Goal: Transaction & Acquisition: Purchase product/service

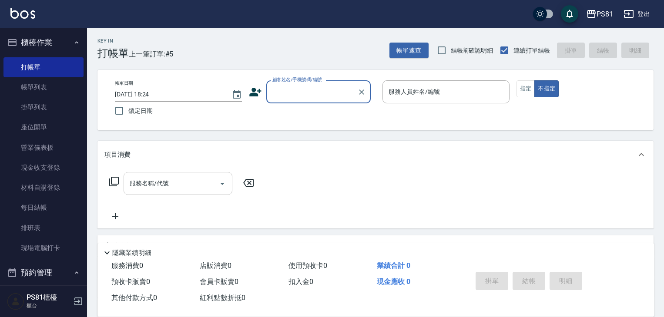
scroll to position [44, 0]
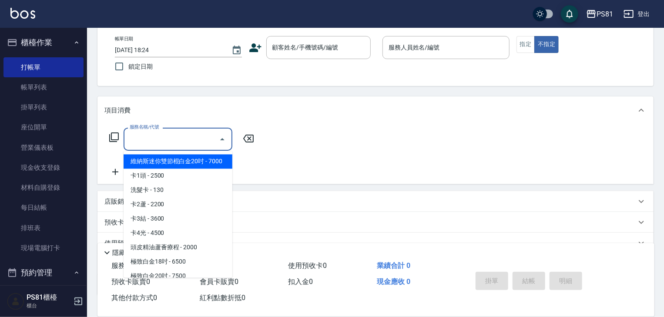
drag, startPoint x: 167, startPoint y: 134, endPoint x: 156, endPoint y: 178, distance: 45.2
click at [160, 169] on body "PS81 登出 櫃檯作業 打帳單 帳單列表 掛單列表 座位開單 營業儀表板 現金收支登錄 材料自購登錄 每日結帳 排班表 現場電腦打卡 預約管理 預約管理 單…" at bounding box center [332, 167] width 664 height 423
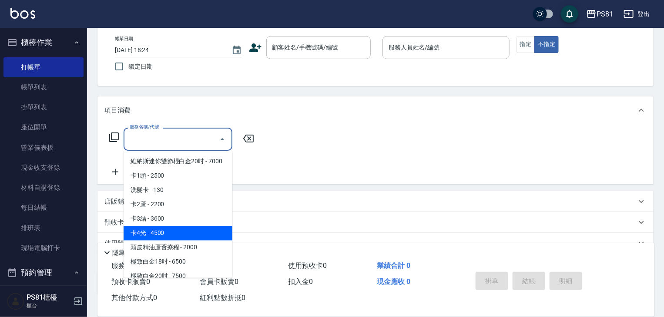
drag, startPoint x: 156, startPoint y: 232, endPoint x: 158, endPoint y: 261, distance: 29.2
click at [146, 270] on ul "維納斯迷你雙節棍白金20吋 - 7000 卡1頭 - 2500 洗髮卡 - 130 卡2蘆 - 2200 卡3結 - 3600 卡4光 - 4500 頭皮精油…" at bounding box center [178, 214] width 109 height 127
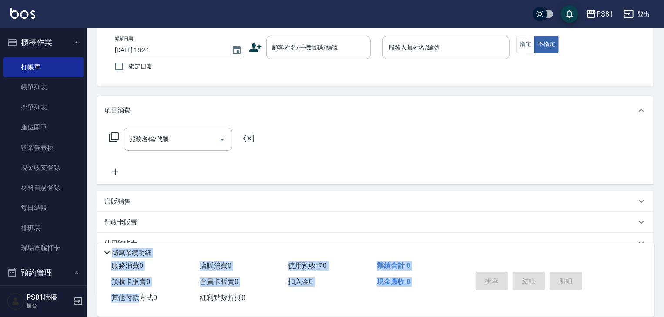
drag, startPoint x: 120, startPoint y: 330, endPoint x: 109, endPoint y: 337, distance: 12.3
click at [109, 317] on html "PS81 登出 櫃檯作業 打帳單 帳單列表 掛單列表 座位開單 營業儀表板 現金收支登錄 材料自購登錄 每日結帳 排班表 現場電腦打卡 預約管理 預約管理 單…" at bounding box center [332, 167] width 664 height 423
click at [31, 226] on link "排班表" at bounding box center [43, 228] width 80 height 20
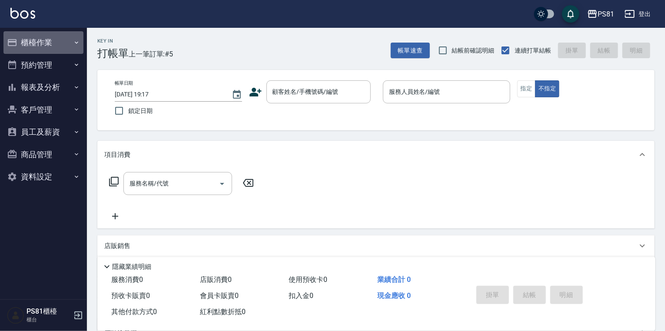
click at [61, 48] on button "櫃檯作業" at bounding box center [43, 42] width 80 height 23
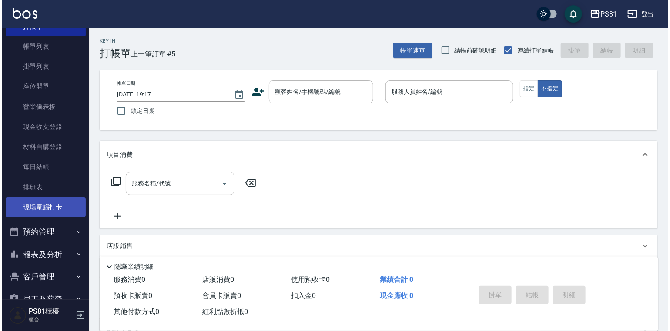
scroll to position [87, 0]
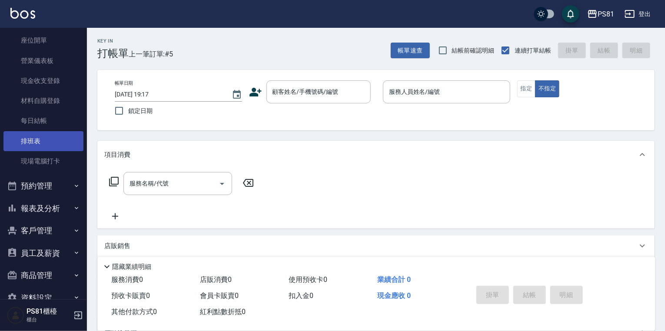
click at [43, 140] on link "排班表" at bounding box center [43, 141] width 80 height 20
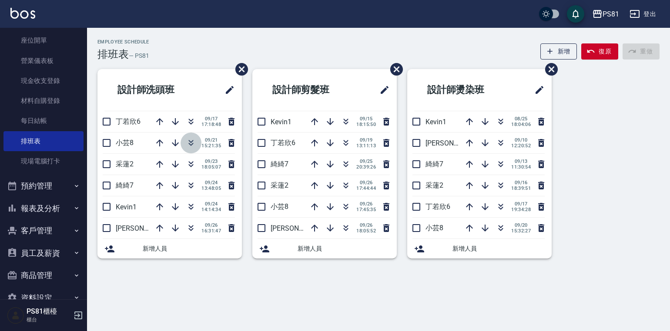
click at [191, 143] on icon "button" at bounding box center [191, 143] width 10 height 10
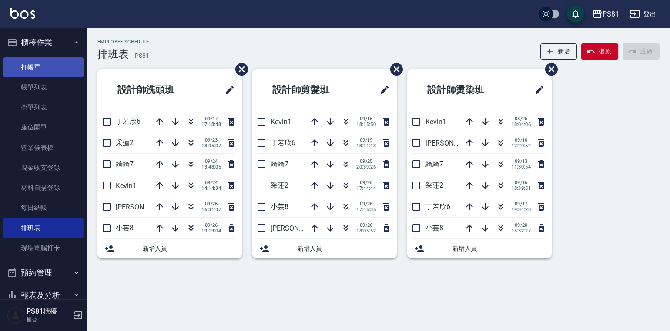
click at [44, 57] on link "打帳單" at bounding box center [43, 67] width 80 height 20
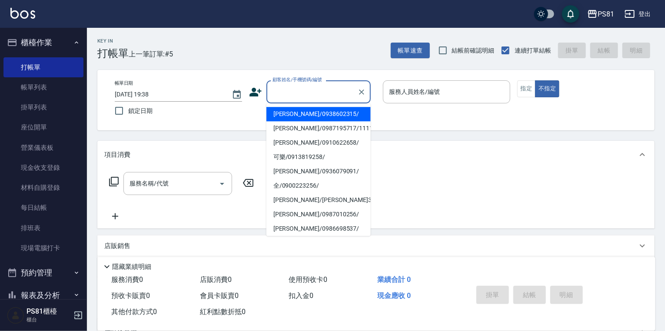
click at [335, 97] on input "顧客姓名/手機號碼/編號" at bounding box center [311, 91] width 83 height 15
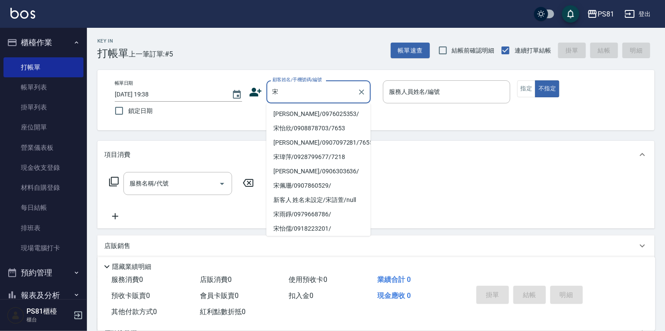
click at [318, 113] on li "[PERSON_NAME]/0976025353/" at bounding box center [319, 114] width 104 height 14
type input "[PERSON_NAME]/0976025353/"
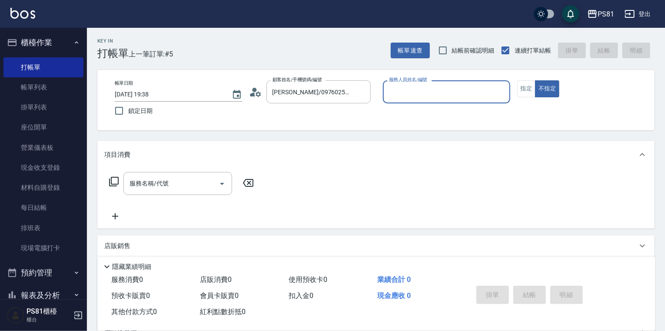
type input "小芸-8"
click at [532, 86] on button "指定" at bounding box center [527, 88] width 19 height 17
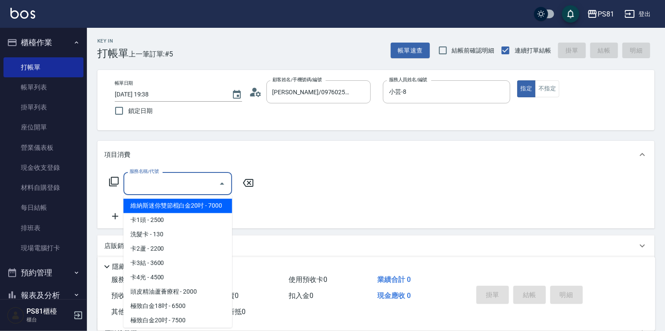
click at [197, 190] on input "服務名稱/代號" at bounding box center [171, 183] width 88 height 15
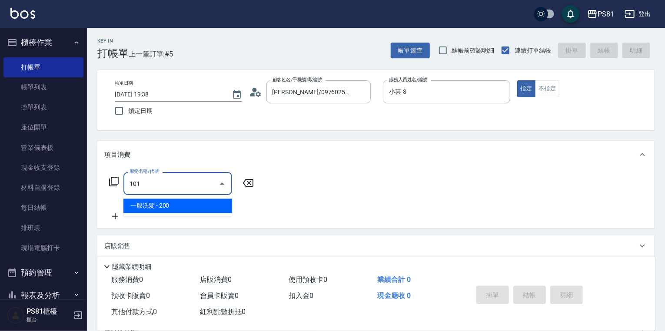
type input "一般洗髮(101)"
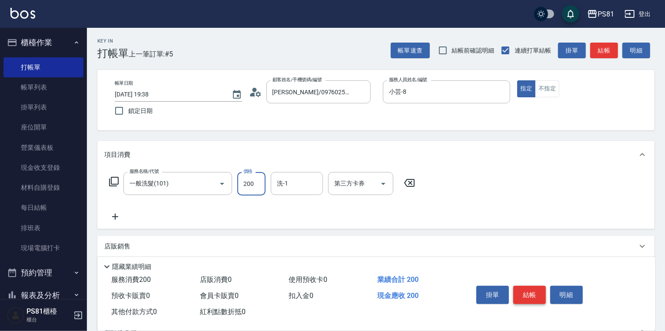
click at [517, 291] on button "結帳" at bounding box center [530, 295] width 33 height 18
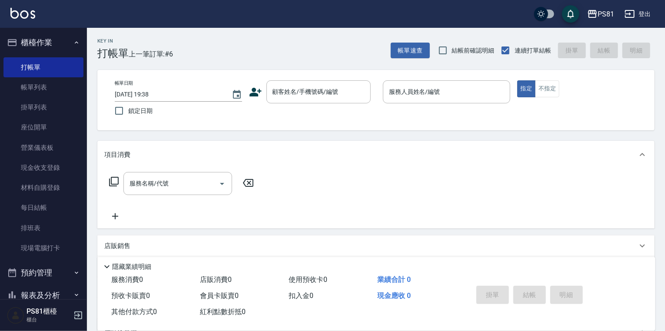
click at [517, 291] on div "掛單 結帳 明細" at bounding box center [530, 296] width 114 height 27
drag, startPoint x: 655, startPoint y: 249, endPoint x: 665, endPoint y: 280, distance: 32.0
click at [663, 277] on div "Key In 打帳單 上一筆訂單:#6 帳單速查 結帳前確認明細 連續打單結帳 掛單 結帳 明細 帳單日期 2025/09/26 19:38 鎖定日期 顧客姓…" at bounding box center [376, 225] width 578 height 395
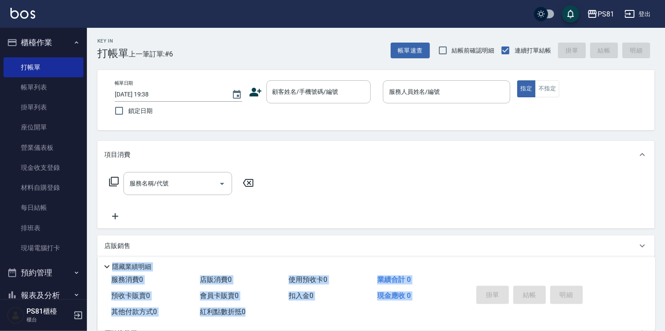
drag, startPoint x: 628, startPoint y: 261, endPoint x: 597, endPoint y: 309, distance: 56.8
click at [597, 309] on div "Key In 打帳單 上一筆訂單:#6 帳單速查 結帳前確認明細 連續打單結帳 掛單 結帳 明細 帳單日期 2025/09/26 19:38 鎖定日期 顧客姓…" at bounding box center [376, 225] width 578 height 395
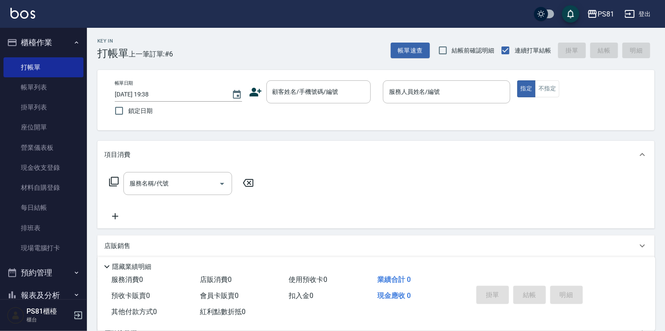
drag, startPoint x: 644, startPoint y: 303, endPoint x: 593, endPoint y: 315, distance: 52.3
click at [593, 315] on div "服務消費 0 店販消費 0 使用預收卡 0 業績合計 0 預收卡販賣 0 會員卡販賣 0 扣入金 0 現金應收 0 其他付款方式 0 紅利點數折抵 0 掛單 …" at bounding box center [376, 301] width 558 height 59
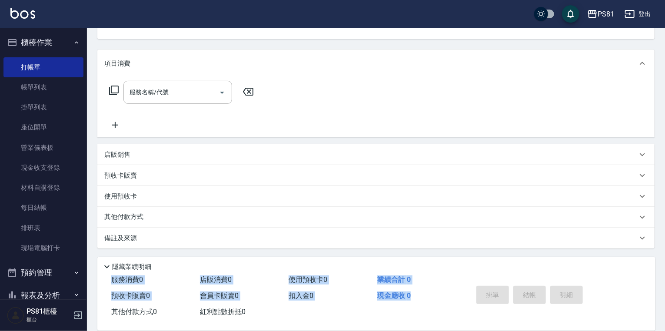
drag, startPoint x: 615, startPoint y: 307, endPoint x: 529, endPoint y: 282, distance: 90.1
click at [396, 283] on div "隱藏業績明細 服務消費 0 店販消費 0 使用預收卡 0 業績合計 0 預收卡販賣 0 會員卡販賣 0 扣入金 0 現金應收 0 其他付款方式 0 紅利點數折…" at bounding box center [376, 293] width 558 height 73
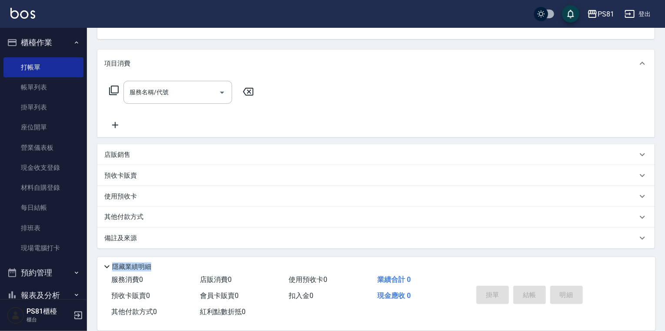
drag, startPoint x: 643, startPoint y: 268, endPoint x: 667, endPoint y: 235, distance: 40.8
click at [618, 262] on div "Key In 打帳單 上一筆訂單:#6 帳單速查 結帳前確認明細 連續打單結帳 掛單 結帳 明細 帳單日期 2025/09/26 19:38 鎖定日期 顧客姓…" at bounding box center [376, 134] width 578 height 395
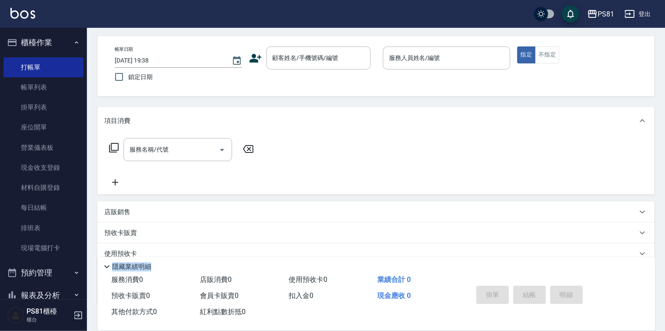
scroll to position [0, 0]
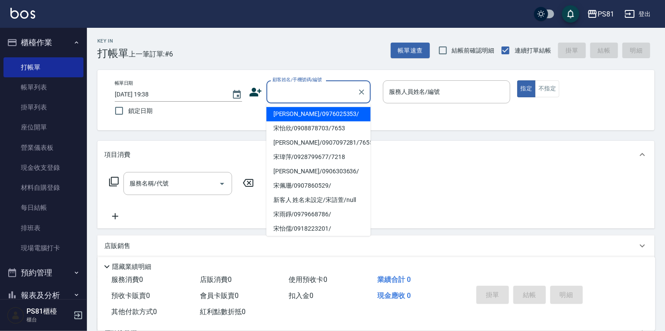
click at [316, 90] on input "顧客姓名/手機號碼/編號" at bounding box center [311, 91] width 83 height 15
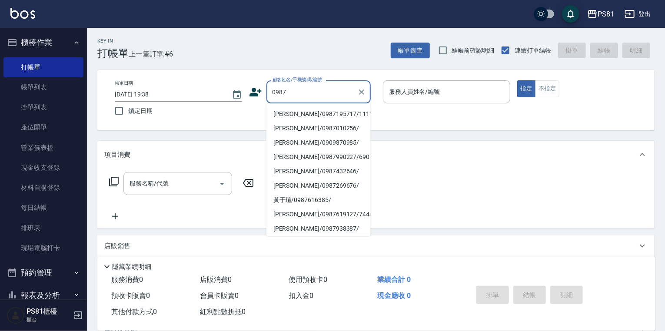
drag, startPoint x: 317, startPoint y: 113, endPoint x: 378, endPoint y: 102, distance: 61.5
click at [321, 113] on li "[PERSON_NAME]/0987195717/111111" at bounding box center [319, 114] width 104 height 14
type input "[PERSON_NAME]/0987195717/111111"
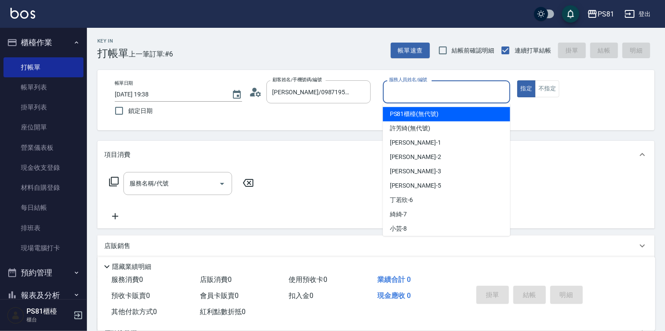
click at [431, 90] on input "服務人員姓名/編號" at bounding box center [447, 91] width 120 height 15
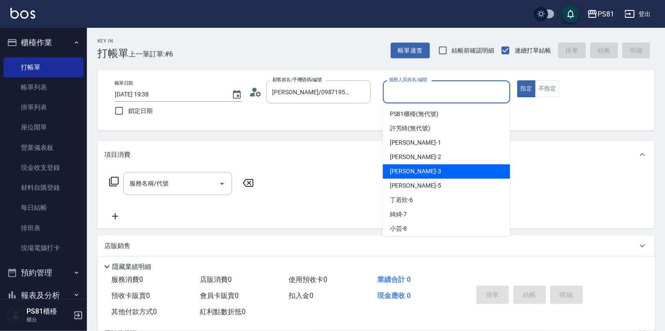
click at [410, 173] on div "晏菱 -3" at bounding box center [446, 171] width 127 height 14
type input "晏菱-3"
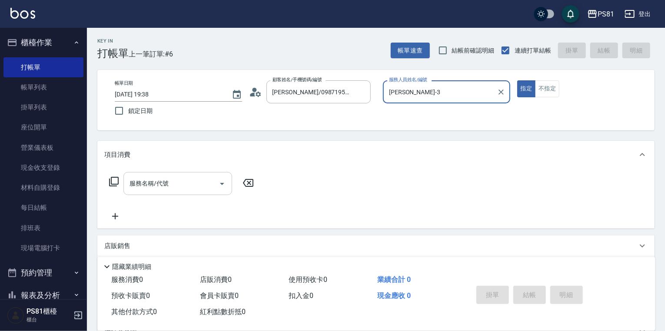
click at [185, 175] on div "服務名稱/代號" at bounding box center [178, 183] width 109 height 23
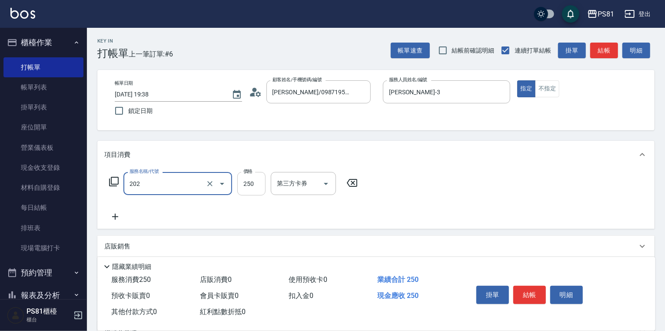
type input "單剪250(202)"
click at [251, 179] on input "250" at bounding box center [251, 183] width 28 height 23
type input "350"
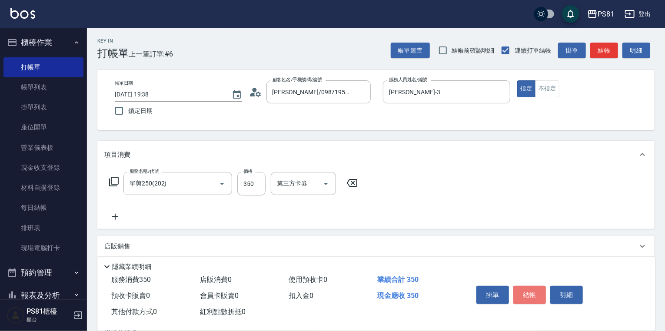
click at [529, 293] on button "結帳" at bounding box center [530, 295] width 33 height 18
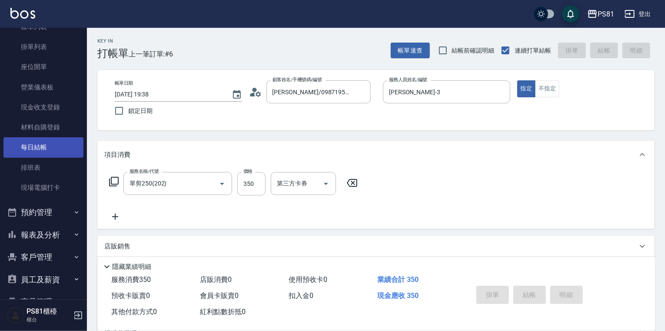
scroll to position [107, 0]
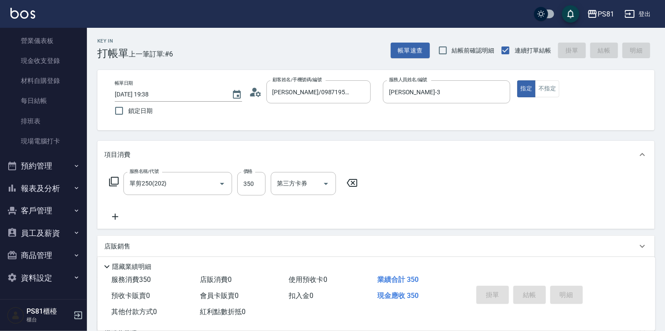
type input "[DATE] 19:58"
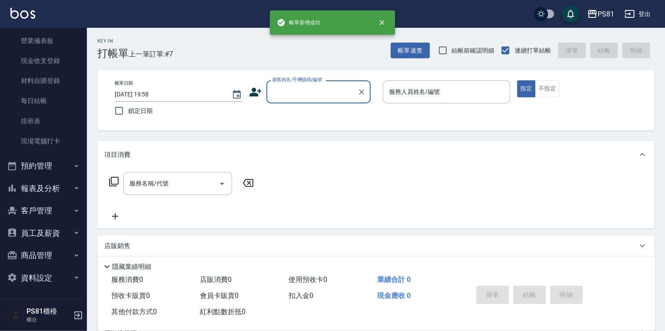
click at [63, 163] on button "預約管理" at bounding box center [43, 166] width 80 height 23
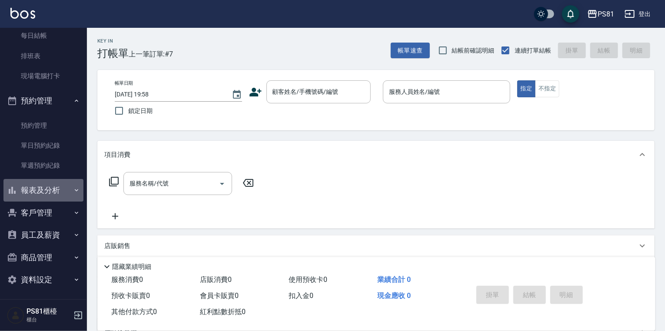
click at [54, 180] on button "報表及分析" at bounding box center [43, 190] width 80 height 23
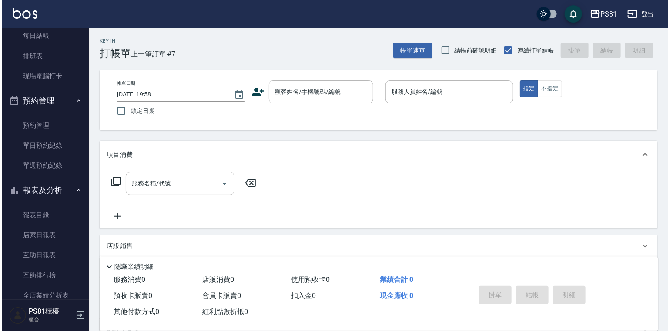
scroll to position [402, 0]
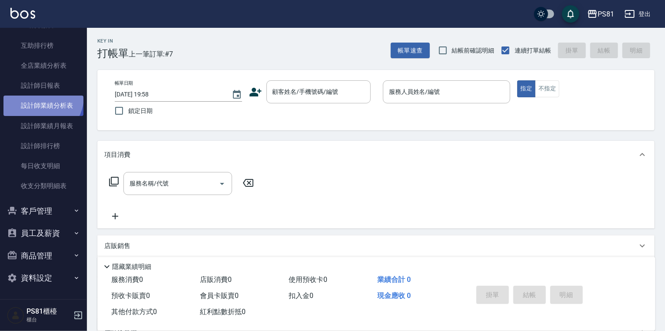
click at [40, 97] on link "設計師業績分析表" at bounding box center [43, 106] width 80 height 20
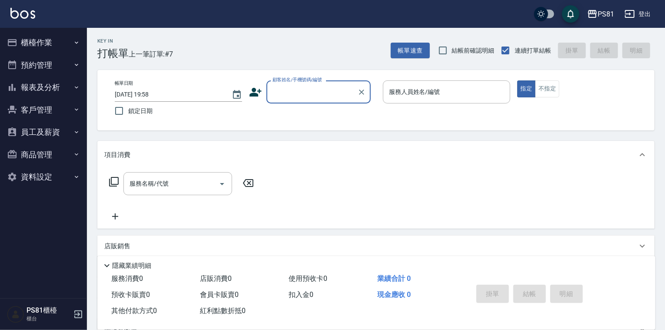
click at [48, 45] on button "櫃檯作業" at bounding box center [43, 42] width 80 height 23
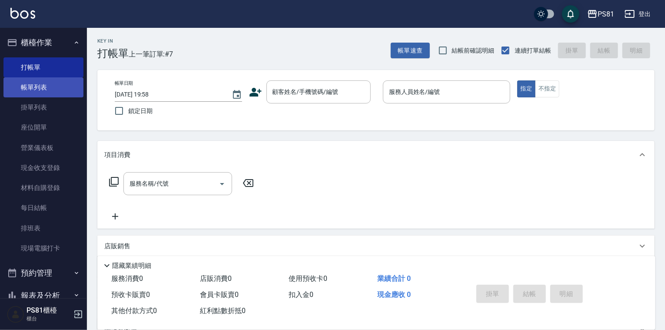
click at [47, 85] on link "帳單列表" at bounding box center [43, 87] width 80 height 20
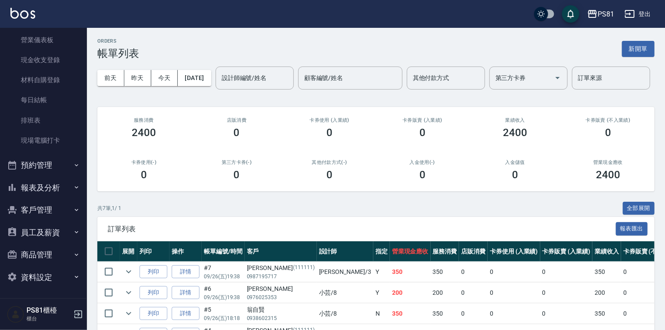
click at [75, 168] on button "預約管理" at bounding box center [43, 165] width 80 height 23
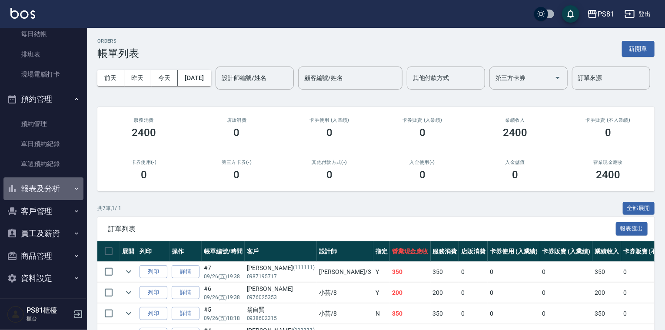
click at [70, 194] on button "報表及分析" at bounding box center [43, 188] width 80 height 23
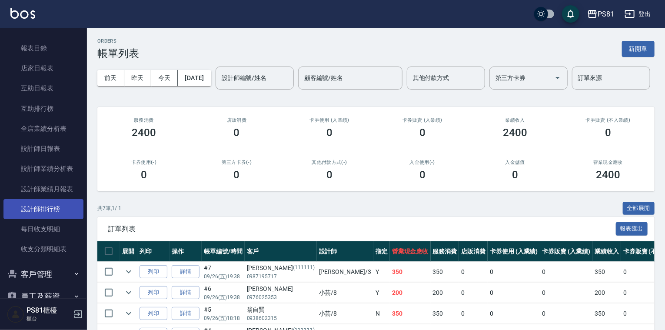
scroll to position [403, 0]
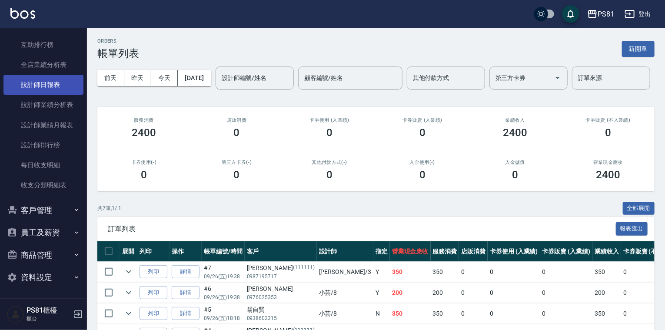
click at [50, 80] on link "設計師日報表" at bounding box center [43, 85] width 80 height 20
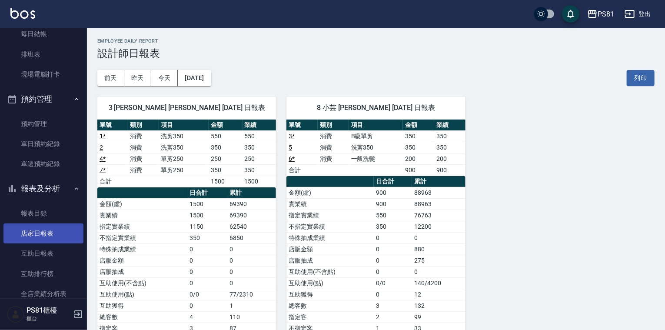
scroll to position [217, 0]
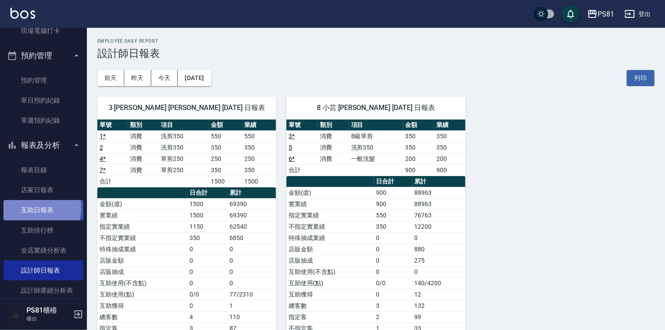
click at [37, 208] on link "互助日報表" at bounding box center [43, 210] width 80 height 20
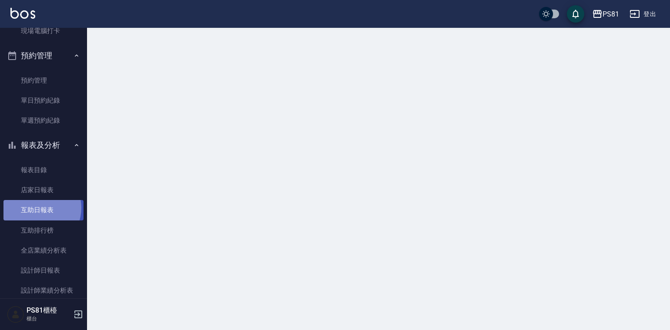
click at [37, 208] on link "互助日報表" at bounding box center [43, 210] width 80 height 20
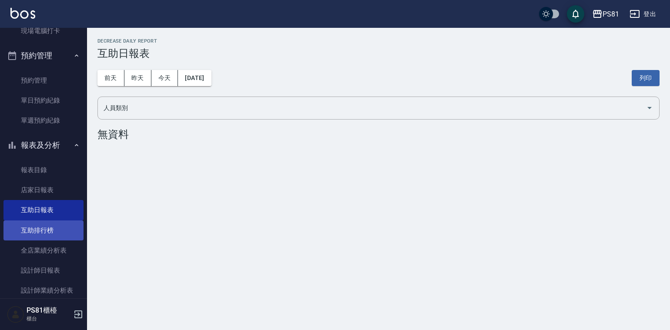
click at [57, 233] on link "互助排行榜" at bounding box center [43, 230] width 80 height 20
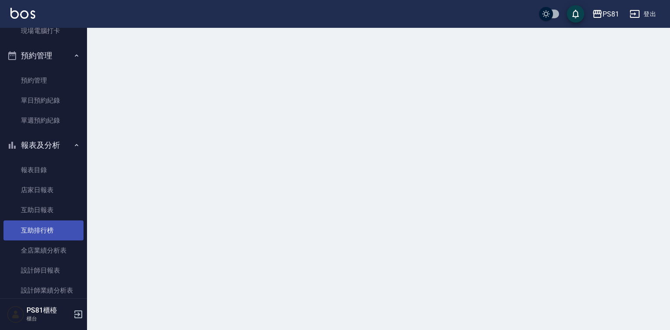
click at [57, 233] on link "互助排行榜" at bounding box center [43, 230] width 80 height 20
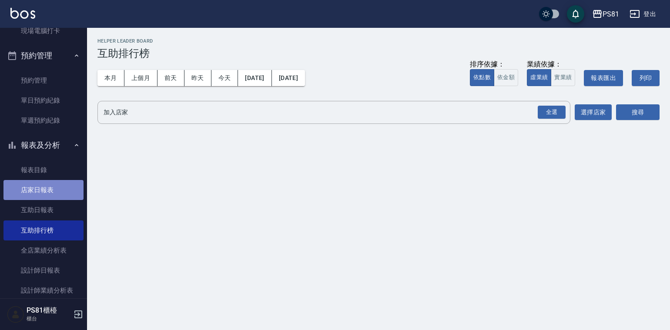
click at [52, 188] on link "店家日報表" at bounding box center [43, 190] width 80 height 20
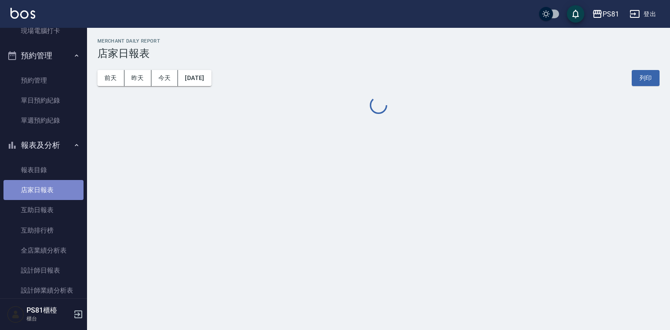
click at [52, 188] on link "店家日報表" at bounding box center [43, 190] width 80 height 20
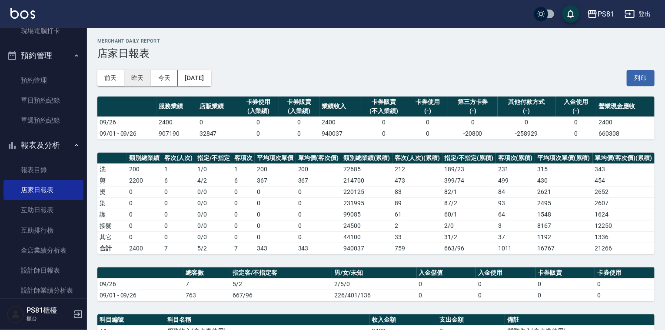
click at [144, 79] on button "昨天" at bounding box center [137, 78] width 27 height 16
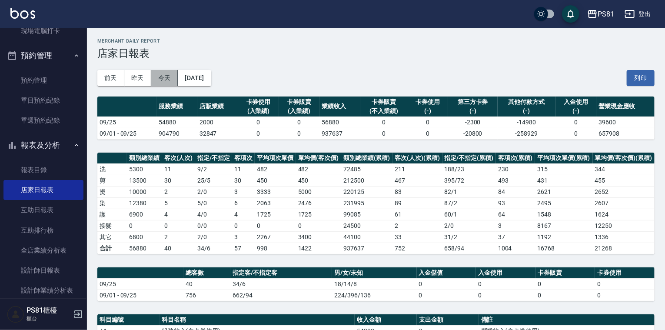
click at [158, 80] on button "今天" at bounding box center [164, 78] width 27 height 16
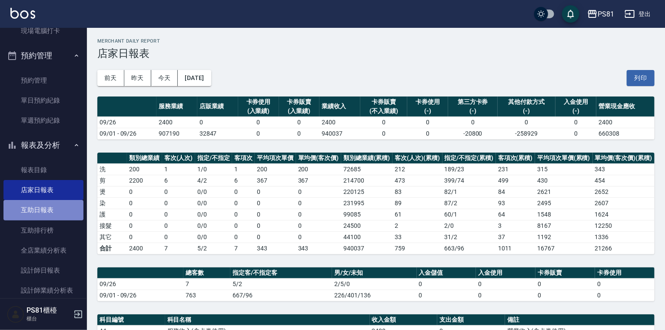
click at [57, 215] on link "互助日報表" at bounding box center [43, 210] width 80 height 20
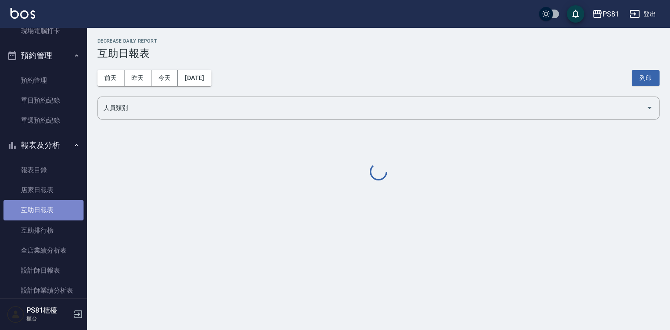
click at [57, 215] on link "互助日報表" at bounding box center [43, 210] width 80 height 20
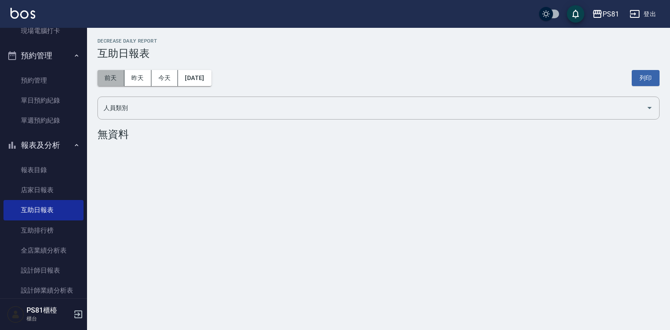
click at [110, 73] on button "前天" at bounding box center [110, 78] width 27 height 16
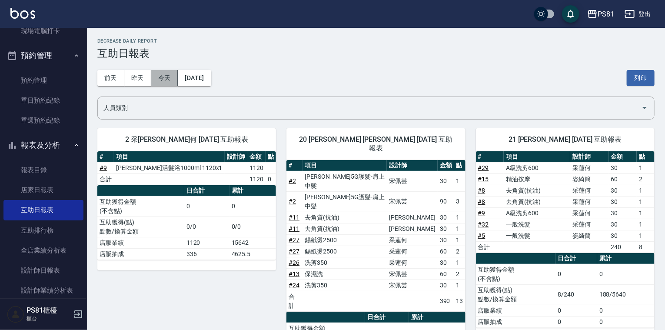
click at [165, 72] on button "今天" at bounding box center [164, 78] width 27 height 16
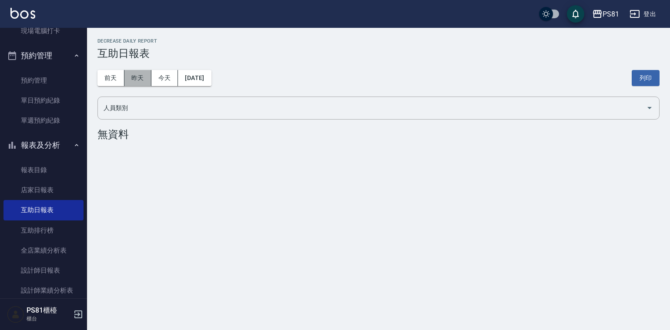
click at [141, 79] on button "昨天" at bounding box center [137, 78] width 27 height 16
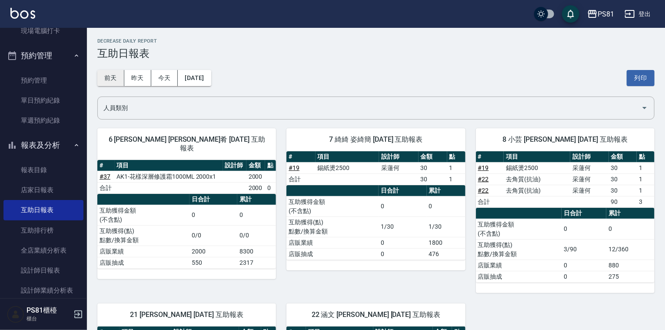
click at [110, 77] on button "前天" at bounding box center [110, 78] width 27 height 16
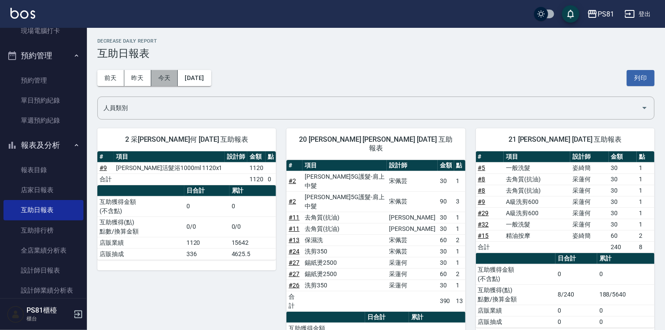
click at [165, 77] on button "今天" at bounding box center [164, 78] width 27 height 16
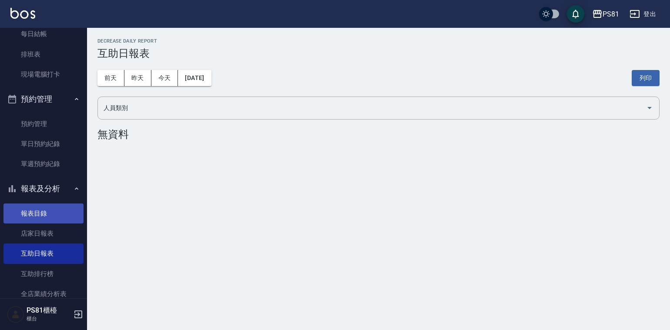
scroll to position [130, 0]
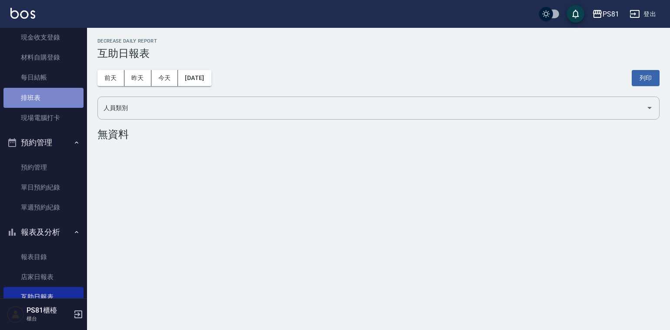
click at [54, 100] on link "排班表" at bounding box center [43, 98] width 80 height 20
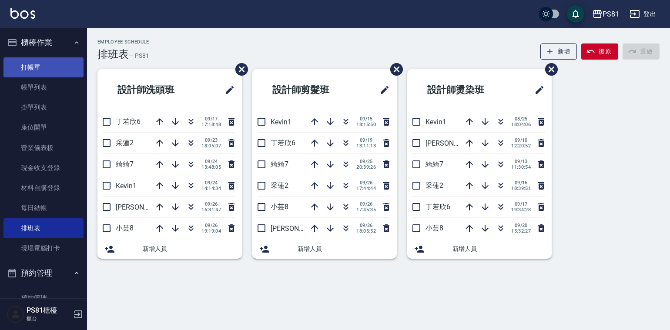
click at [37, 67] on link "打帳單" at bounding box center [43, 67] width 80 height 20
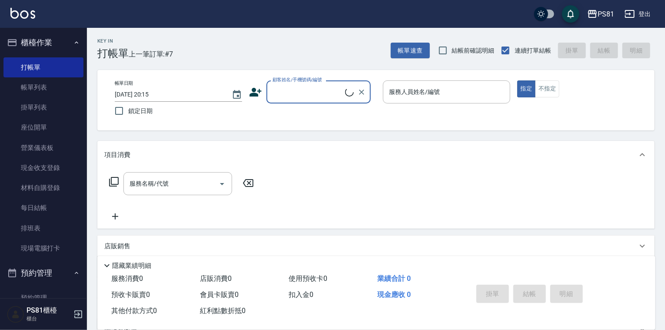
click at [314, 98] on input "顧客姓名/手機號碼/編號" at bounding box center [307, 91] width 75 height 15
click at [261, 94] on icon at bounding box center [255, 92] width 13 height 13
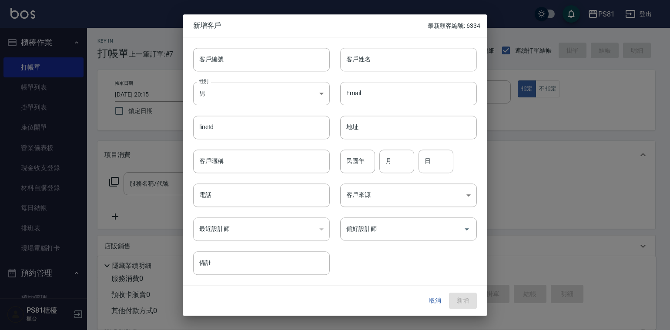
click at [357, 69] on input "客戶姓名" at bounding box center [408, 59] width 137 height 23
type input "[PERSON_NAME]"
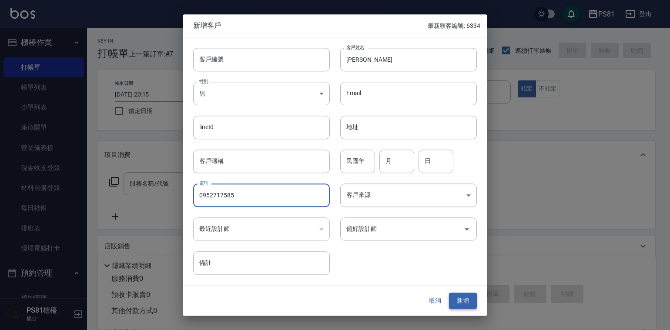
type input "0952717585"
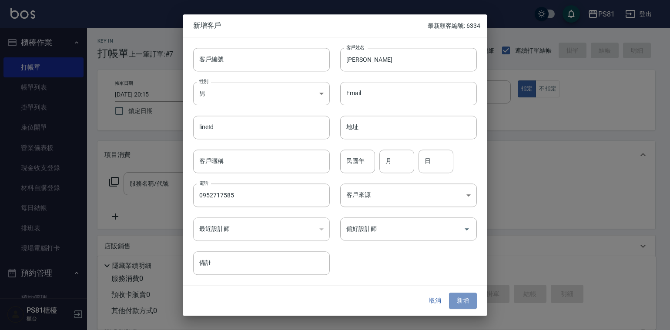
click at [464, 299] on button "新增" at bounding box center [463, 301] width 28 height 16
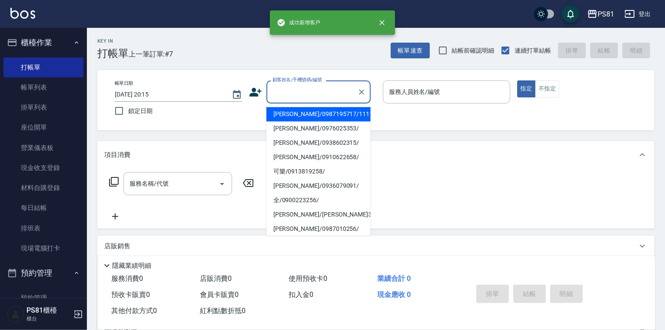
click at [322, 90] on input "顧客姓名/手機號碼/編號" at bounding box center [311, 91] width 83 height 15
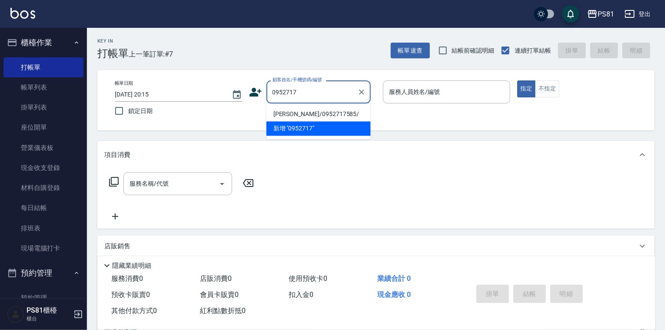
click at [321, 112] on li "[PERSON_NAME]/0952717585/" at bounding box center [319, 114] width 104 height 14
type input "[PERSON_NAME]/0952717585/"
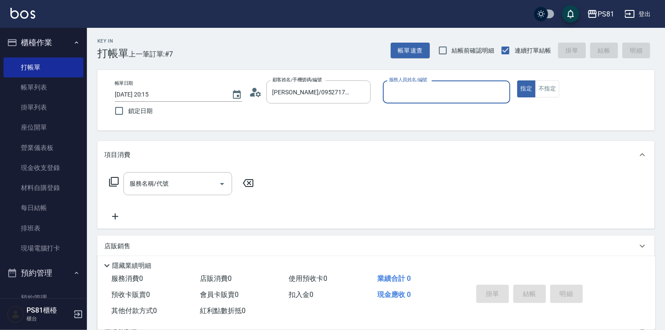
click at [400, 85] on input "服務人員姓名/編號" at bounding box center [447, 91] width 120 height 15
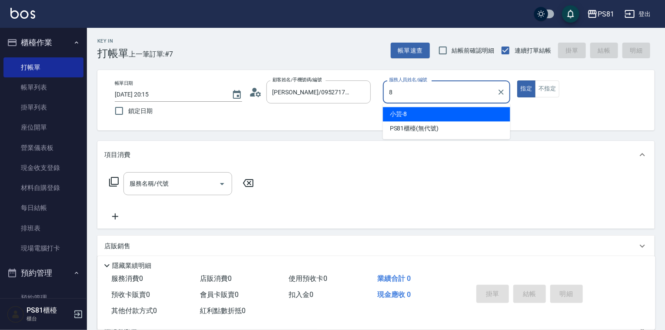
type input "小芸-8"
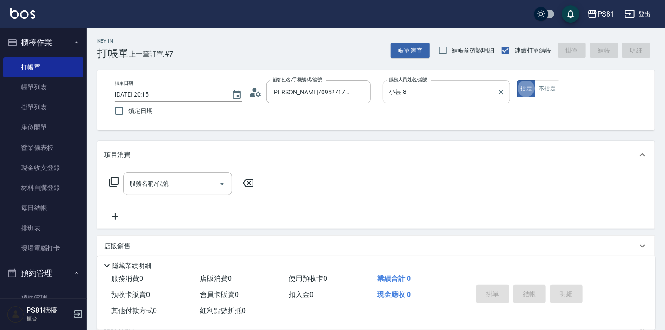
type button "true"
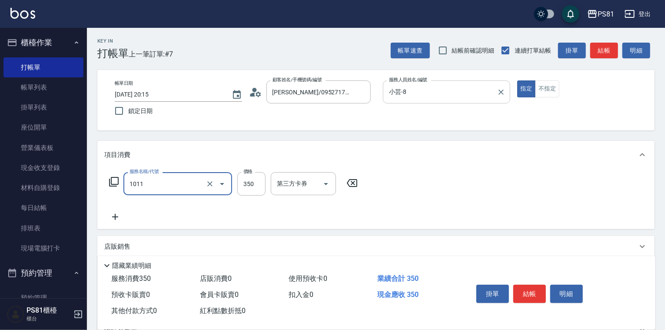
type input "B級單剪(1011)"
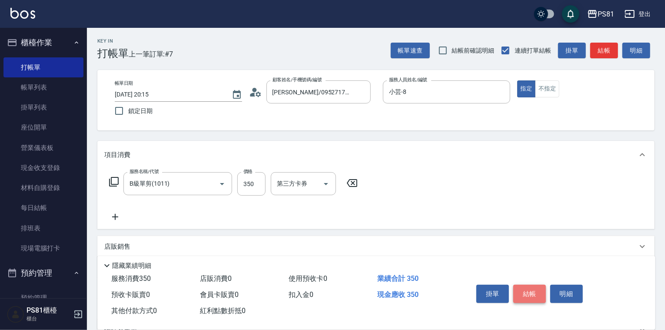
click at [521, 287] on button "結帳" at bounding box center [530, 294] width 33 height 18
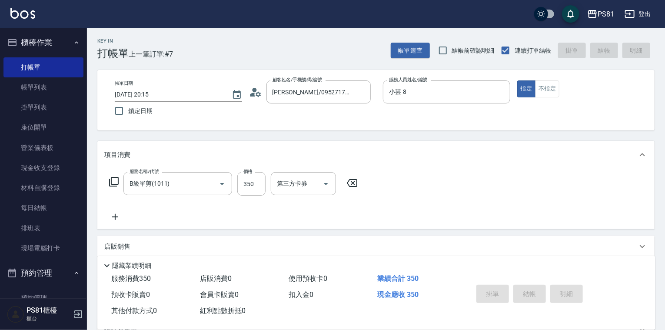
type input "[DATE] 20:16"
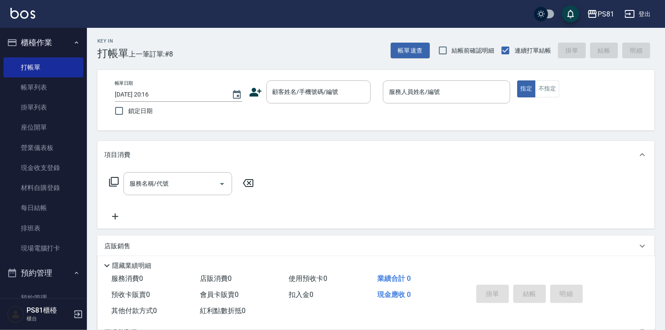
click at [433, 278] on div "業績合計 0" at bounding box center [418, 279] width 89 height 16
click at [430, 279] on div "業績合計 0" at bounding box center [418, 279] width 89 height 16
click at [47, 249] on link "現場電腦打卡" at bounding box center [43, 248] width 80 height 20
